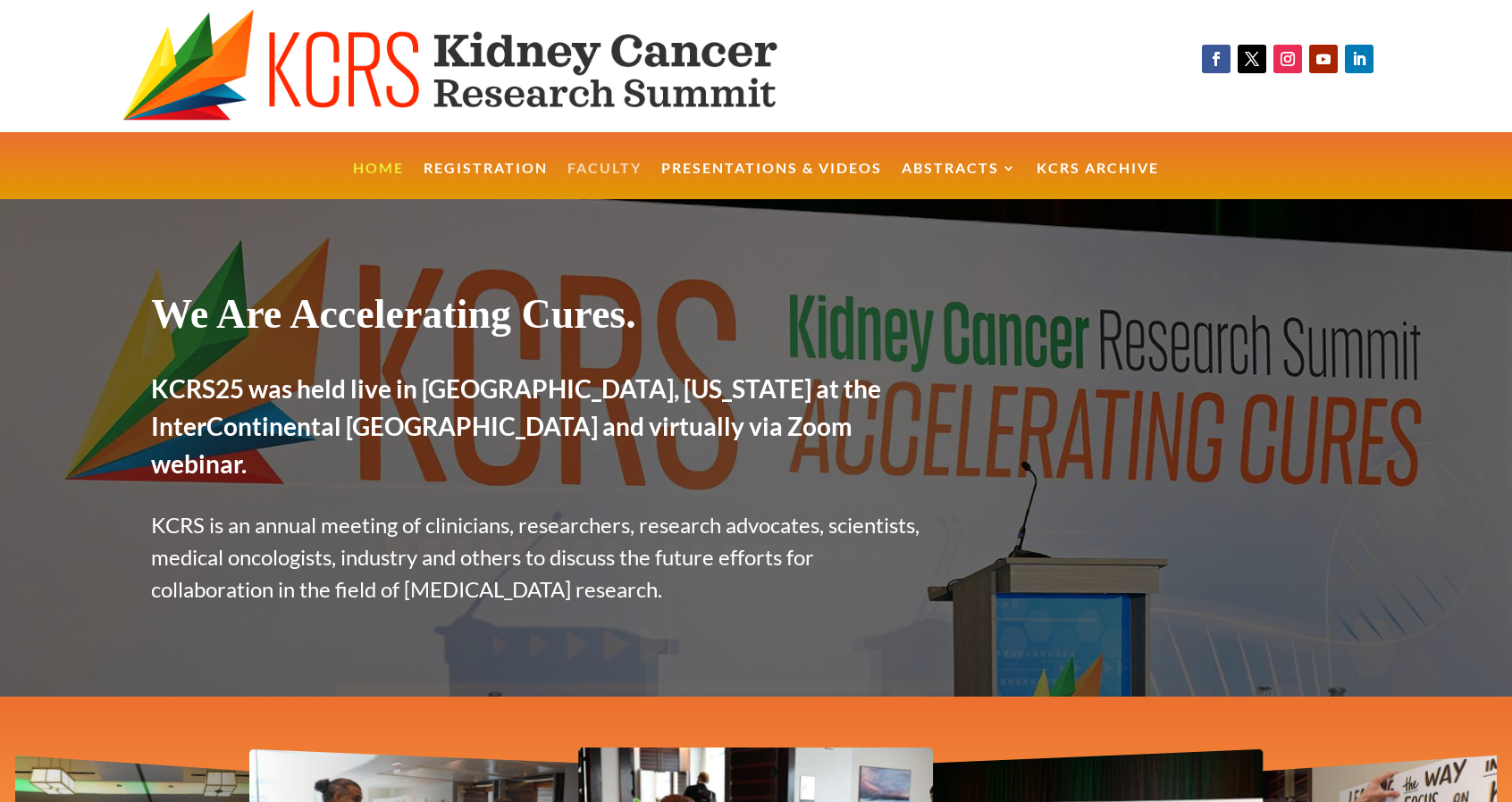
click at [619, 164] on link "Faculty" at bounding box center [604, 181] width 74 height 38
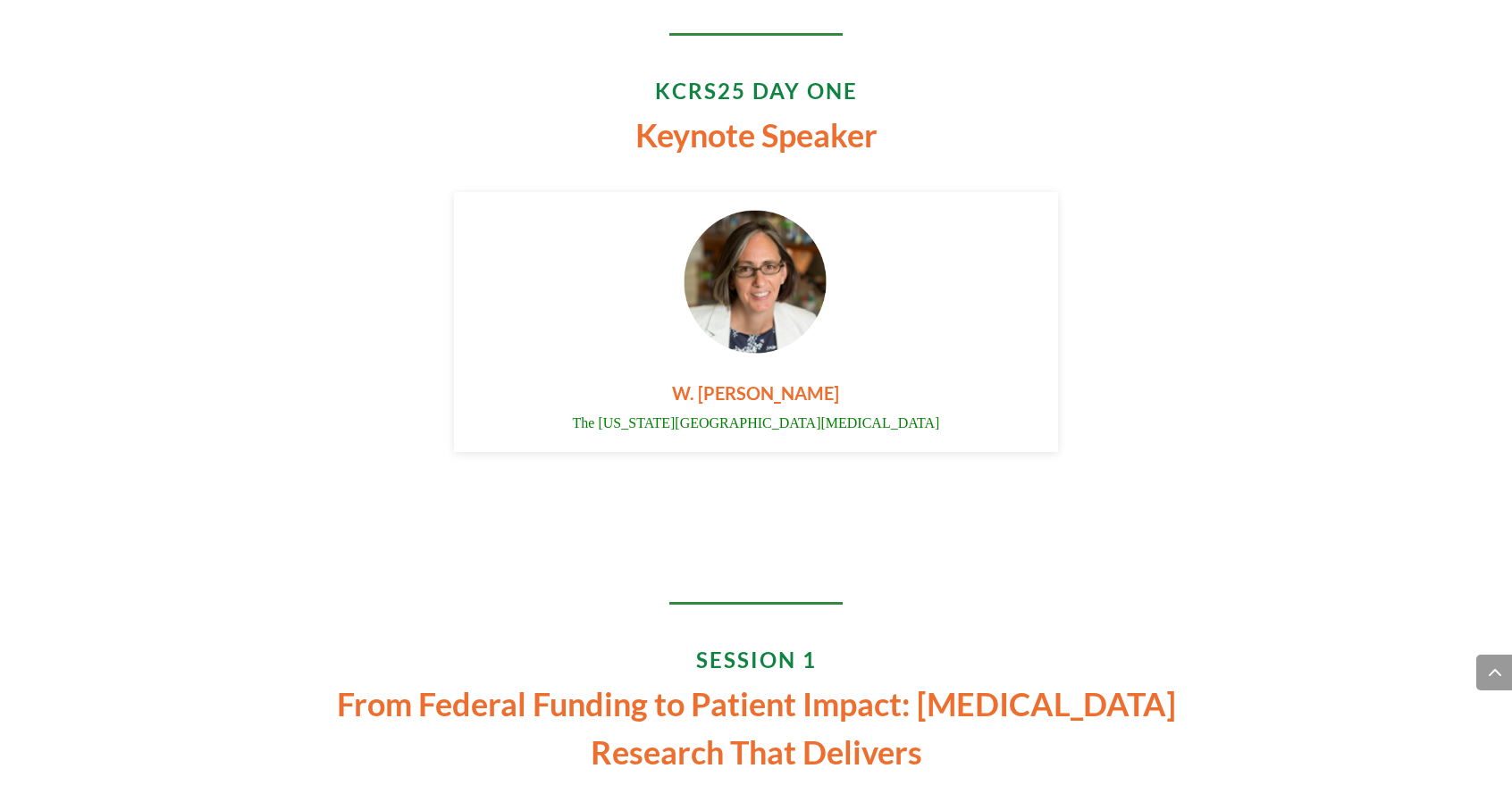
scroll to position [3743, 0]
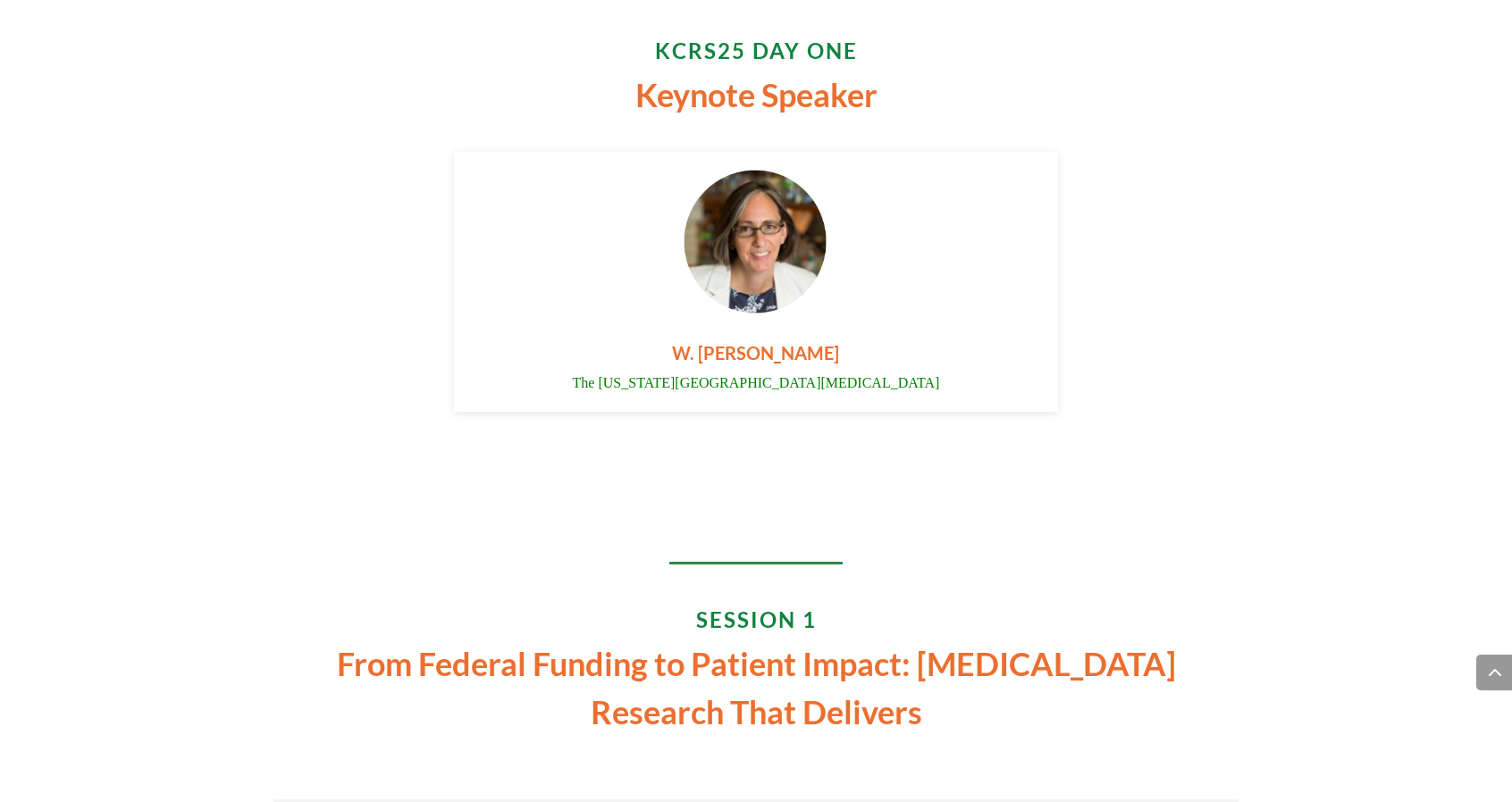
drag, startPoint x: 568, startPoint y: 383, endPoint x: 961, endPoint y: 387, distance: 393.0
click at [961, 387] on p "The Ohio State University Comprehensive Cancer Center" at bounding box center [755, 383] width 491 height 22
copy span "The Ohio State University Comprehensive Cancer Center"
